Goal: Information Seeking & Learning: Learn about a topic

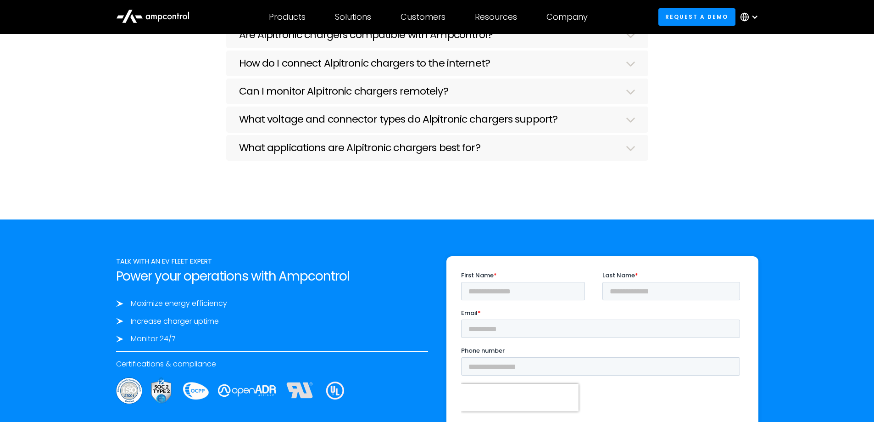
scroll to position [1511, 0]
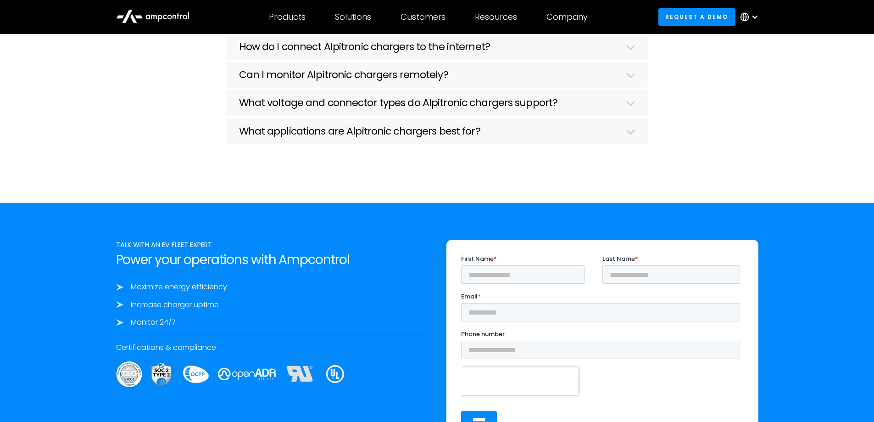
click at [281, 24] on h3 "Are Alpitronic chargers compatible with Ampcontrol?" at bounding box center [366, 18] width 254 height 12
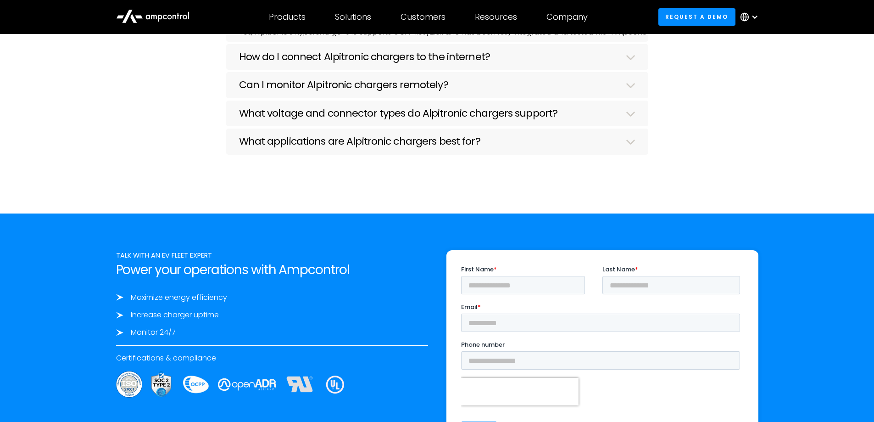
click at [281, 24] on h3 "Are Alpitronic chargers compatible with Ampcontrol?" at bounding box center [366, 18] width 254 height 12
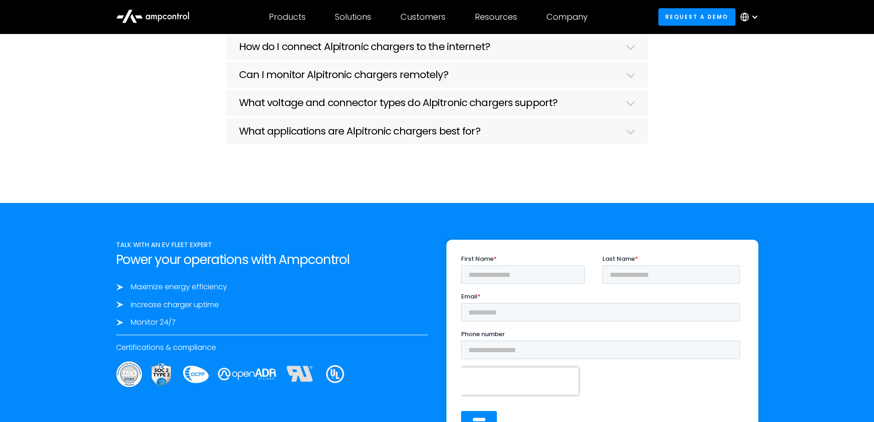
click at [250, 53] on h3 "How do I connect Alpitronic chargers to the internet?" at bounding box center [364, 47] width 251 height 12
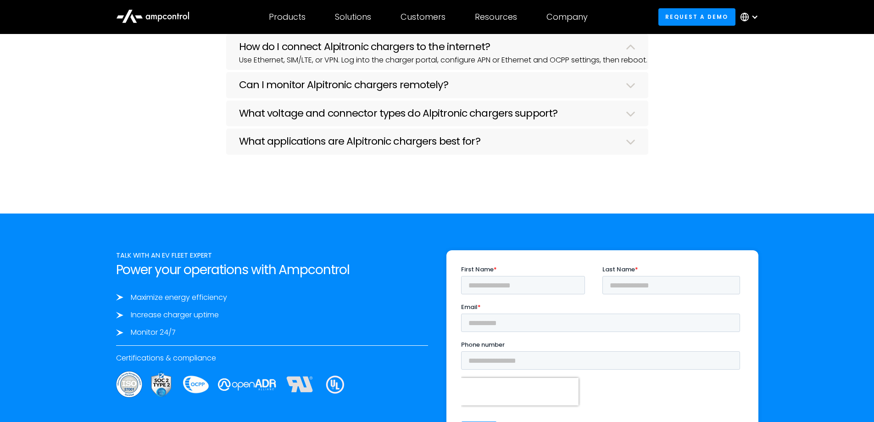
click at [250, 53] on h3 "How do I connect Alpitronic chargers to the internet?" at bounding box center [364, 47] width 251 height 12
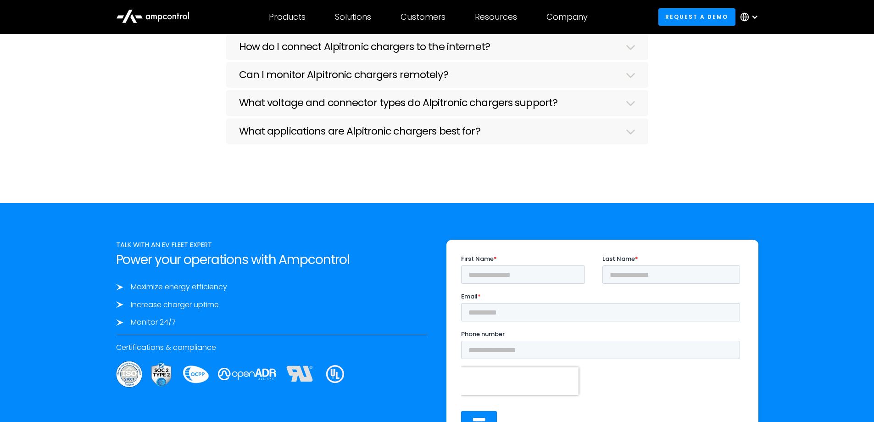
click at [239, 81] on h3 "Can I monitor Alpitronic chargers remotely?" at bounding box center [343, 75] width 209 height 12
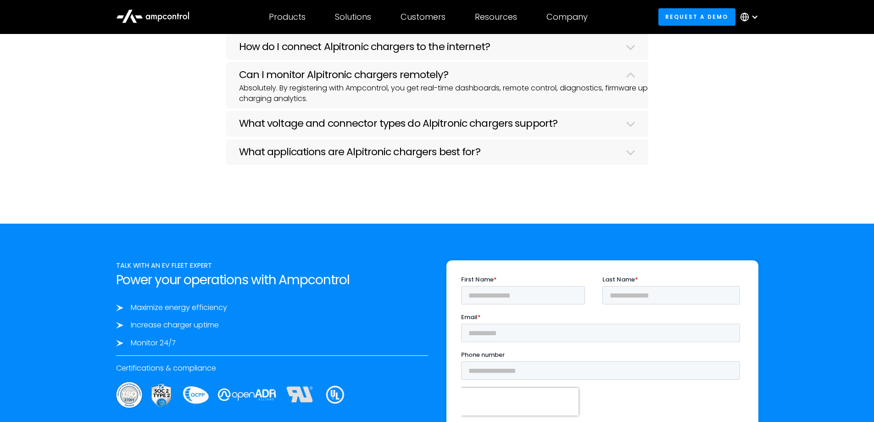
click at [239, 81] on h3 "Can I monitor Alpitronic chargers remotely?" at bounding box center [343, 75] width 209 height 12
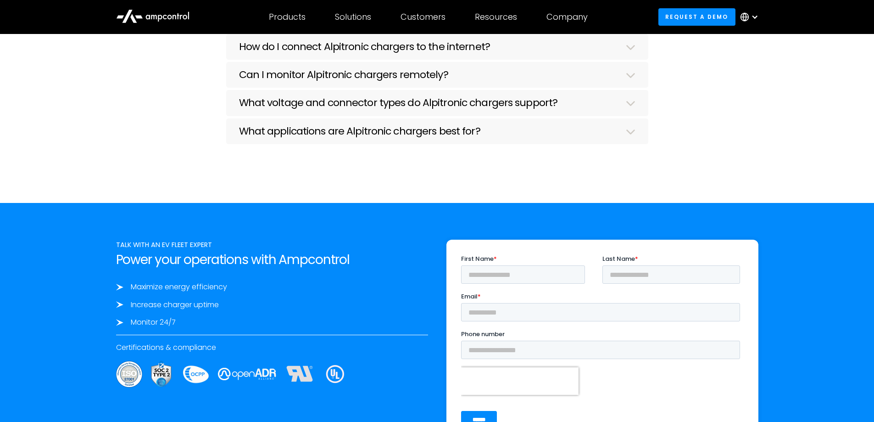
click at [272, 109] on h3 "What voltage and connector types do Alpitronic chargers support?" at bounding box center [398, 103] width 319 height 12
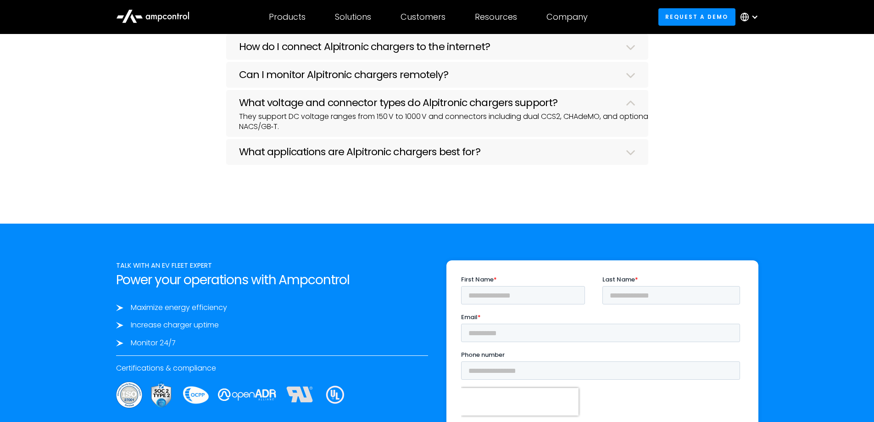
click at [272, 109] on h3 "What voltage and connector types do Alpitronic chargers support?" at bounding box center [398, 103] width 319 height 12
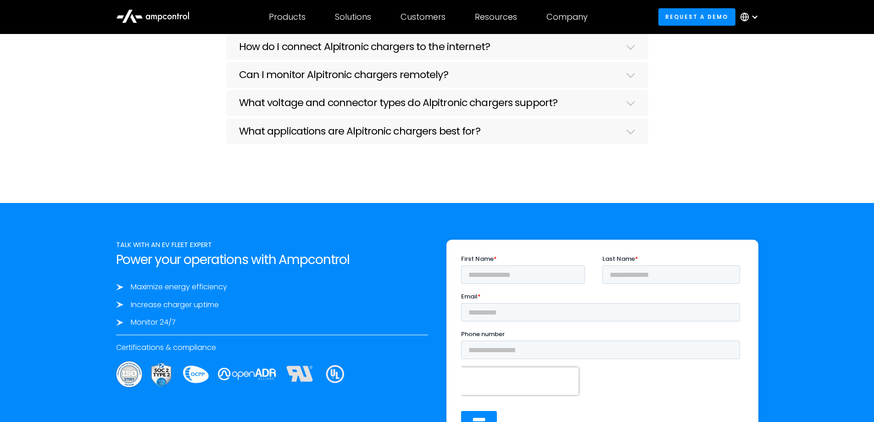
click at [239, 137] on h3 "What applications are Alpitronic chargers best for?" at bounding box center [359, 131] width 241 height 12
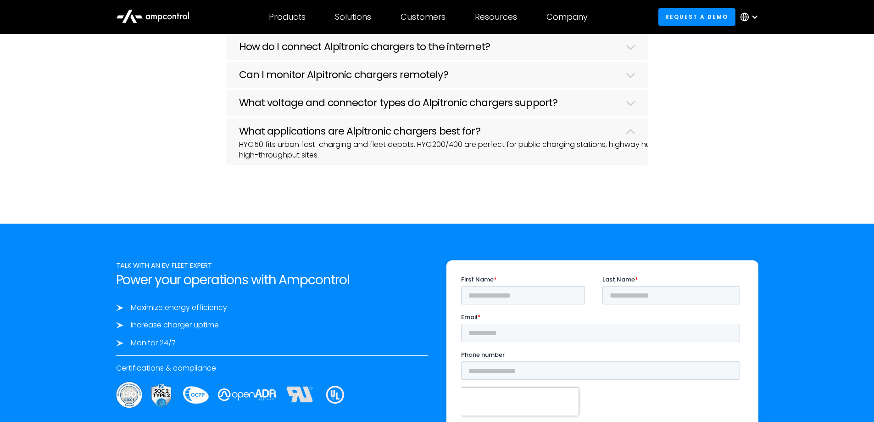
click at [254, 137] on h3 "What applications are Alpitronic chargers best for?" at bounding box center [359, 131] width 241 height 12
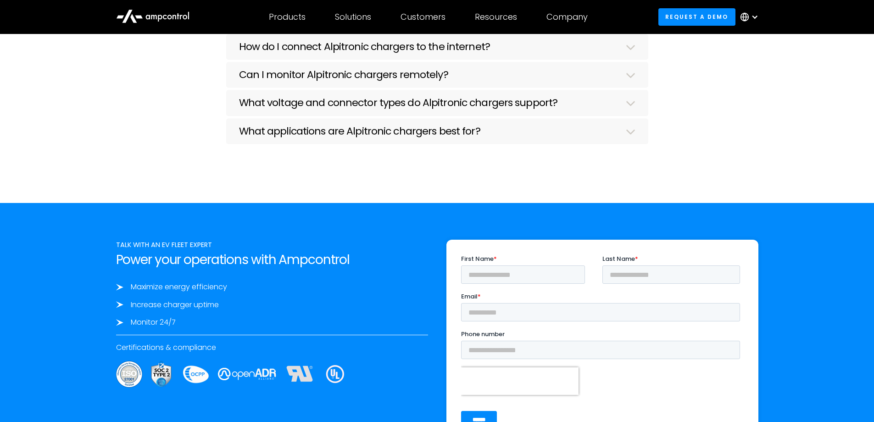
click at [166, 184] on div "Are Alpitronic chargers compatible with Ampcontrol? Yes, Alpitronic’s Hyperchar…" at bounding box center [437, 93] width 661 height 181
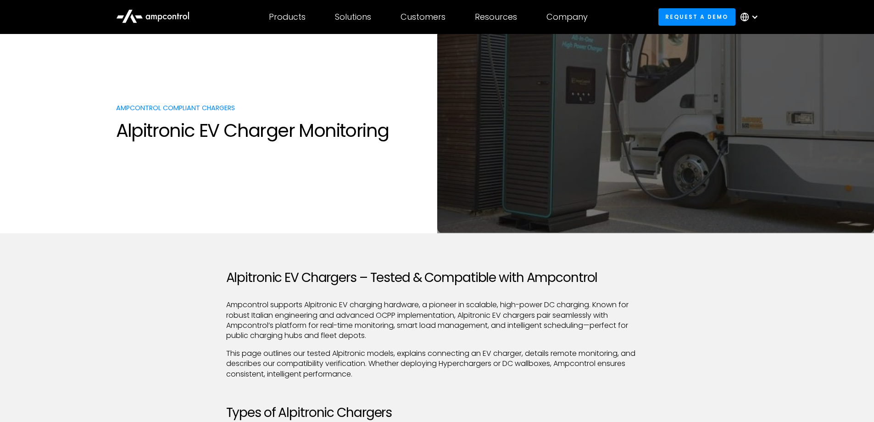
scroll to position [0, 0]
